Goal: Task Accomplishment & Management: Manage account settings

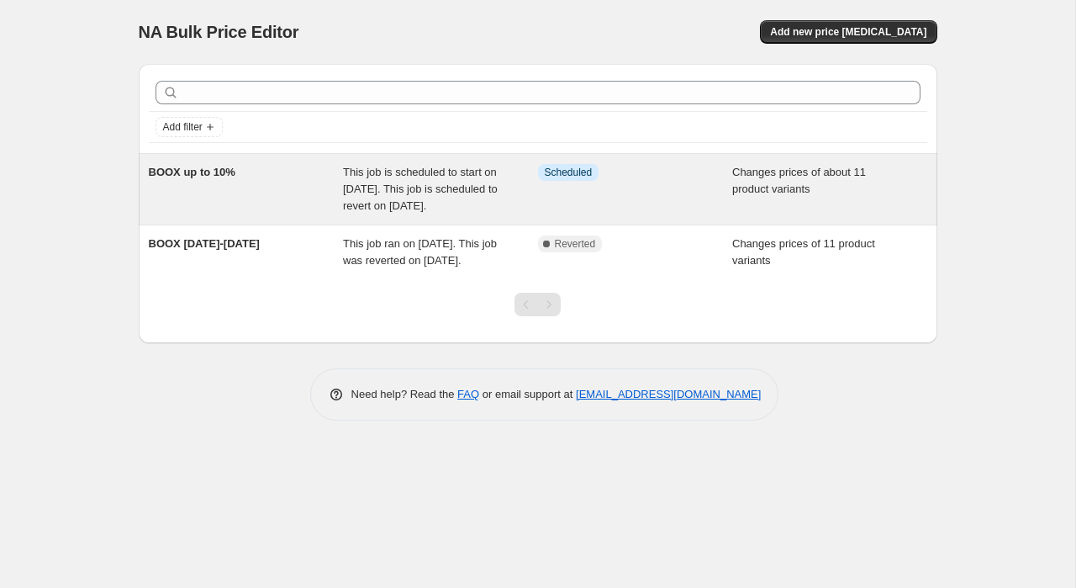
click at [766, 198] on div "Changes prices of about 11 product variants" at bounding box center [829, 189] width 195 height 50
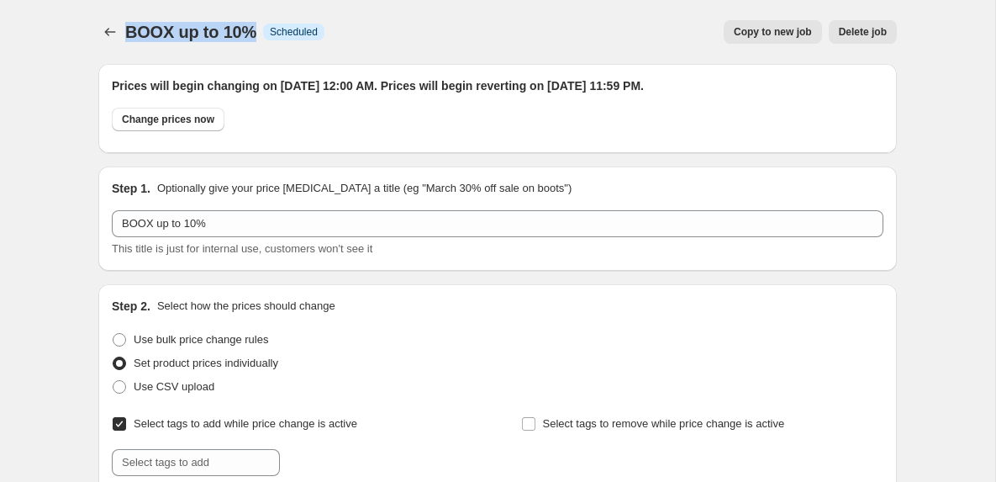
drag, startPoint x: 253, startPoint y: 33, endPoint x: 129, endPoint y: 34, distance: 123.6
click at [129, 34] on span "BOOX up to 10%" at bounding box center [190, 32] width 131 height 18
copy span "BOOX up to 10%"
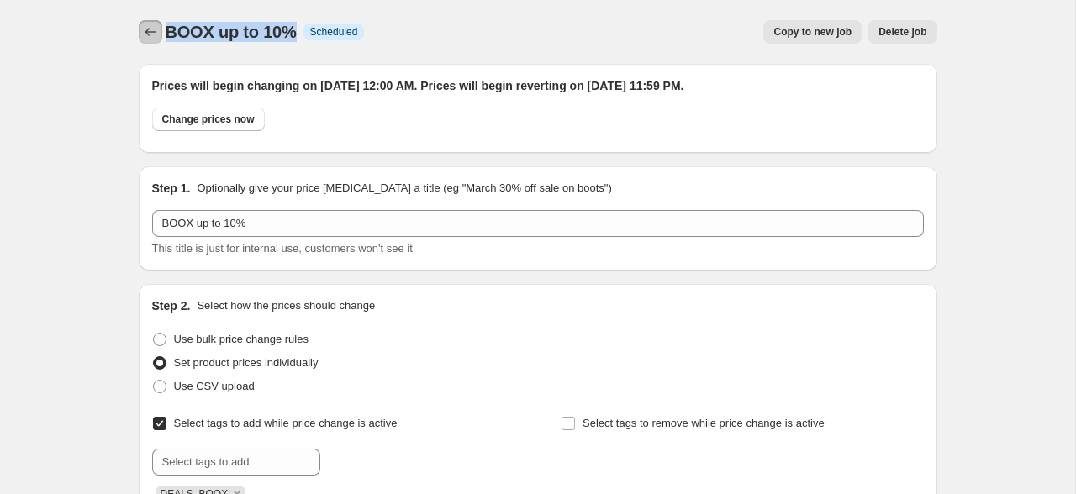
click at [158, 27] on button "Price change jobs" at bounding box center [151, 32] width 24 height 24
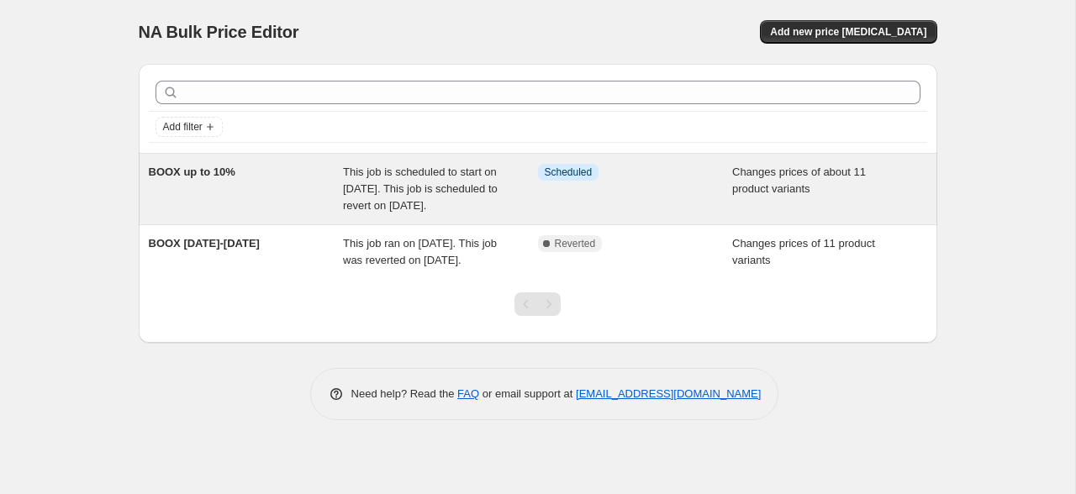
click at [378, 184] on span "This job is scheduled to start on [DATE]. This job is scheduled to revert on [D…" at bounding box center [420, 189] width 155 height 46
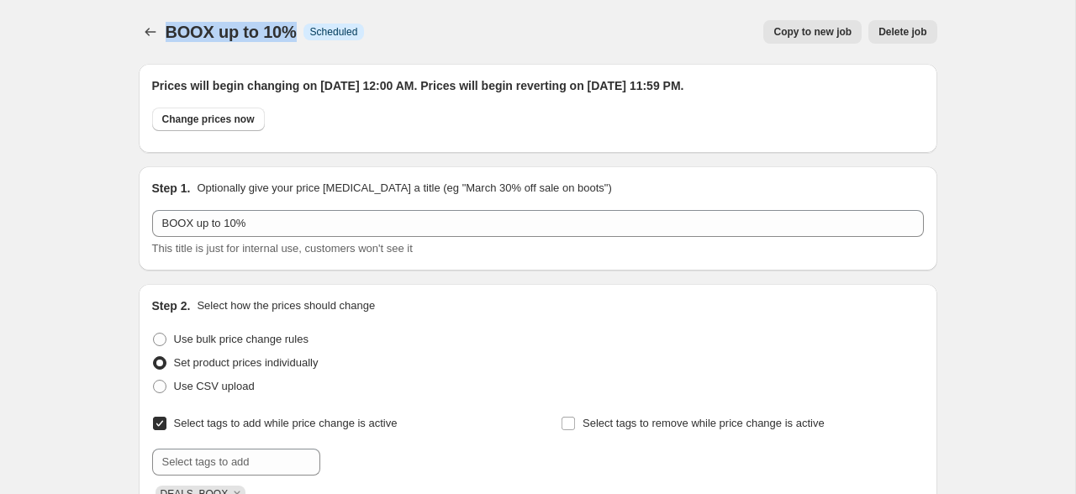
drag, startPoint x: 294, startPoint y: 30, endPoint x: 162, endPoint y: 26, distance: 132.1
click at [161, 26] on div "BOOX up to 10% Info Scheduled Copy to new job Delete job More actions Copy to n…" at bounding box center [538, 32] width 799 height 24
copy span "BOOX up to 10%"
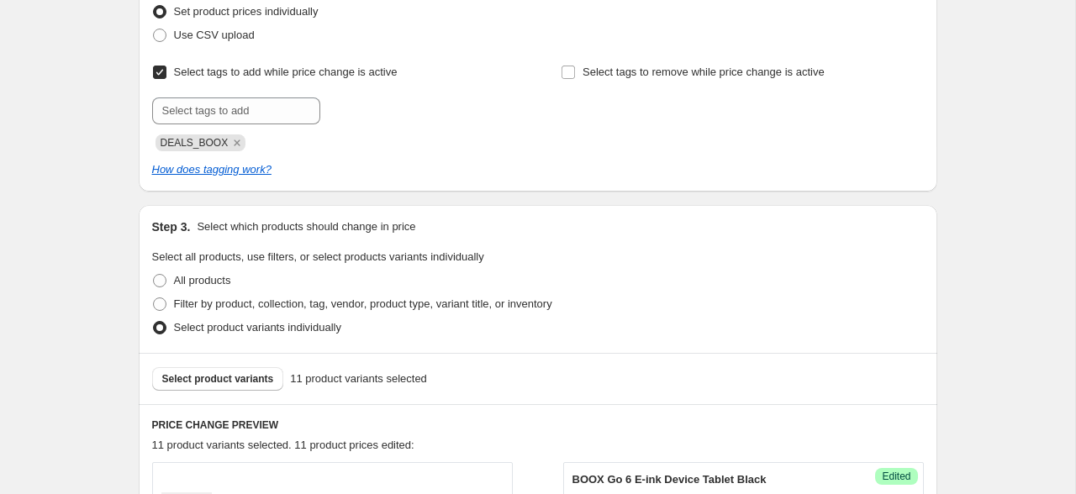
scroll to position [366, 0]
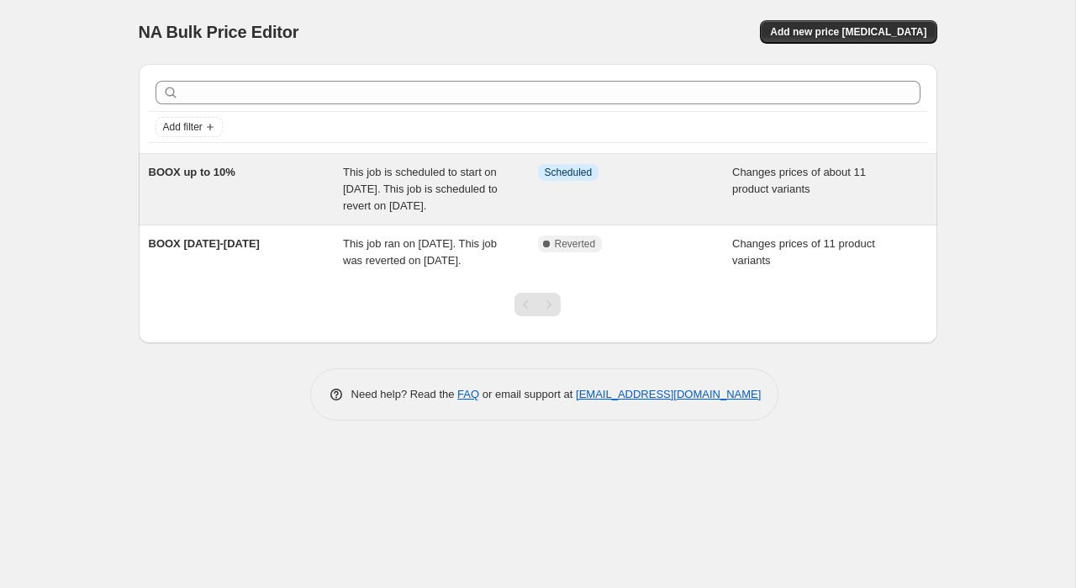
click at [256, 202] on div "BOOX up to 10%" at bounding box center [246, 189] width 195 height 50
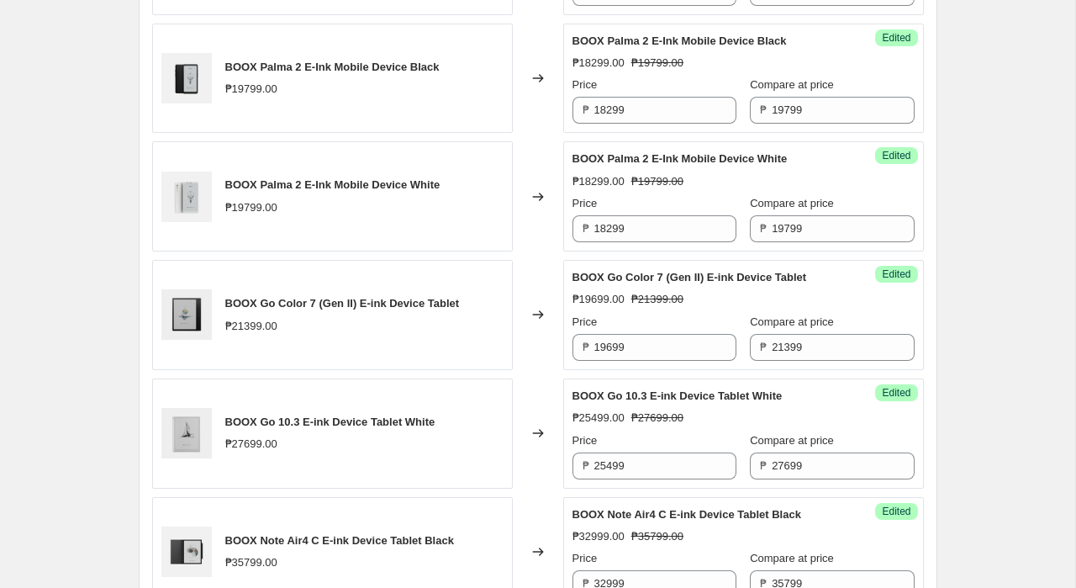
scroll to position [1265, 0]
